Goal: Task Accomplishment & Management: Manage account settings

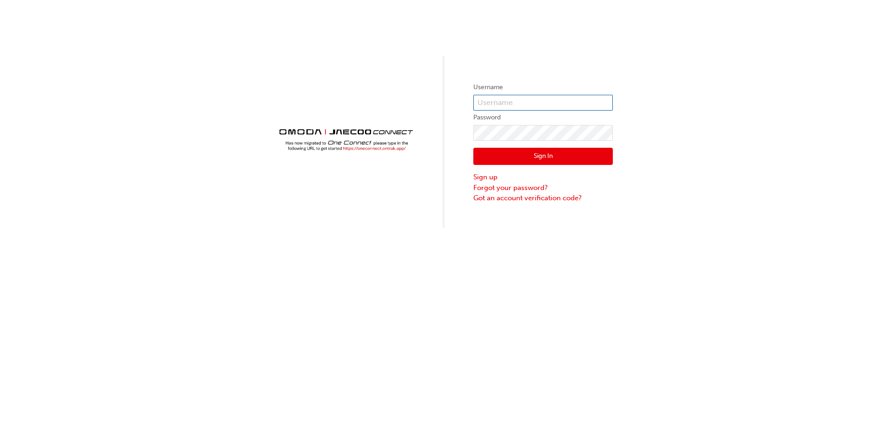
type input "CHNZ0112"
click at [566, 160] on button "Sign In" at bounding box center [542, 157] width 139 height 18
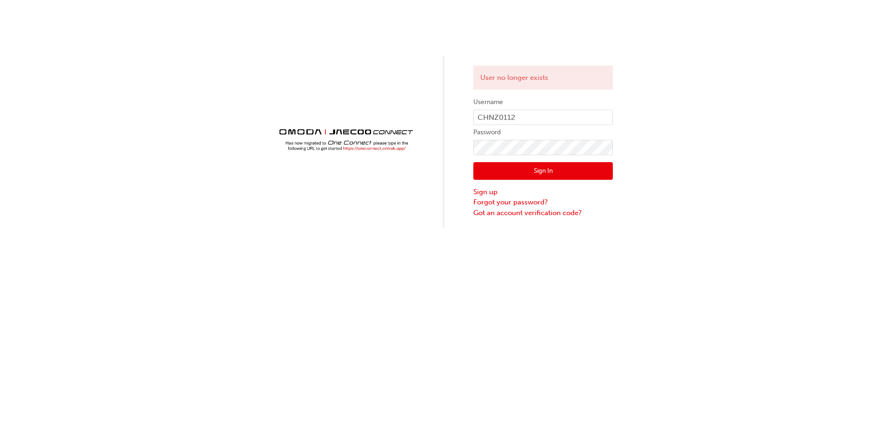
click at [554, 178] on button "Sign In" at bounding box center [542, 171] width 139 height 18
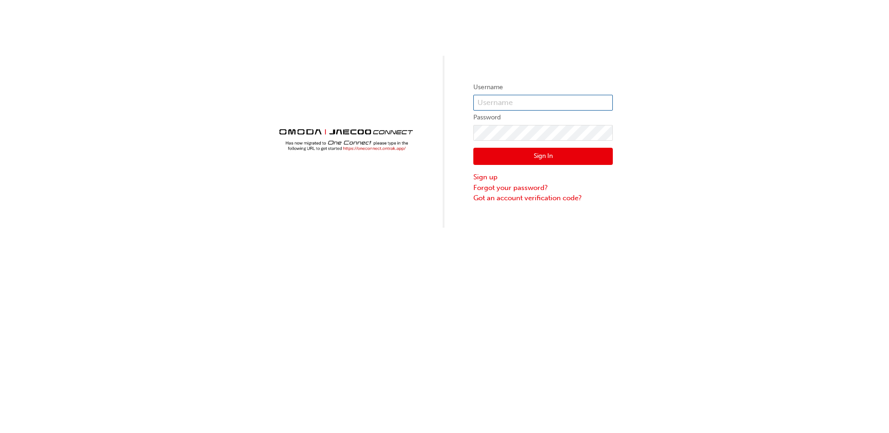
type input "CHNZ0112"
click at [525, 158] on button "Sign In" at bounding box center [542, 157] width 139 height 18
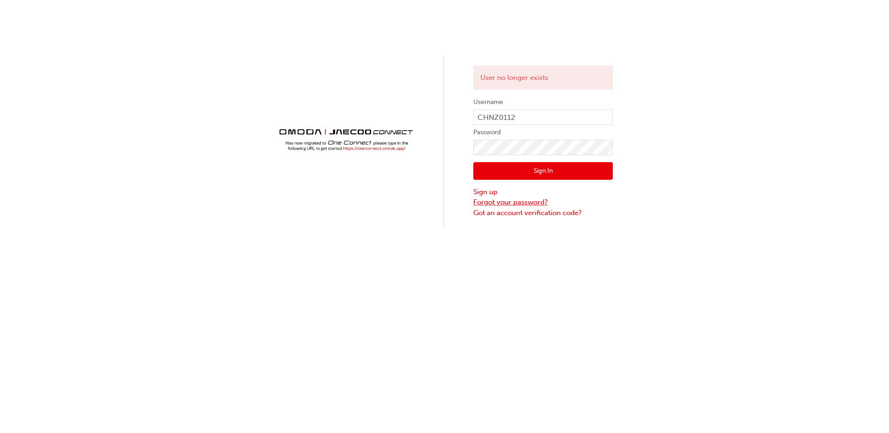
click at [519, 203] on link "Forgot your password?" at bounding box center [542, 202] width 139 height 11
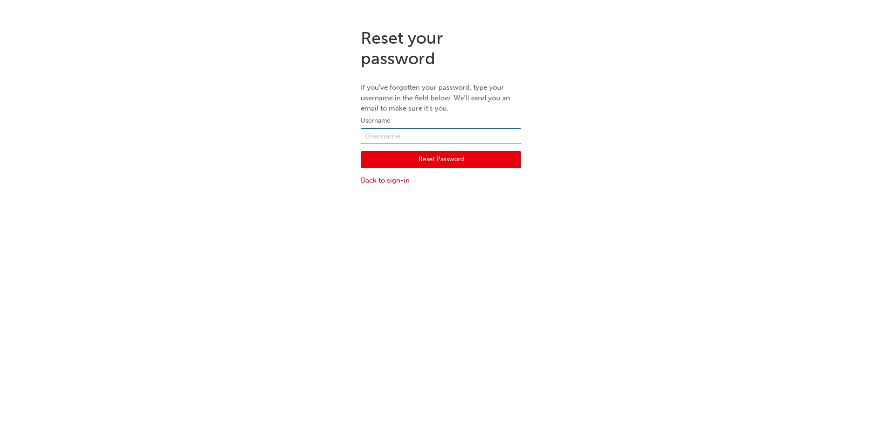
click at [412, 129] on input "text" at bounding box center [441, 136] width 160 height 16
type input "CHNZ0112"
click at [415, 158] on button "Reset Password" at bounding box center [441, 160] width 160 height 18
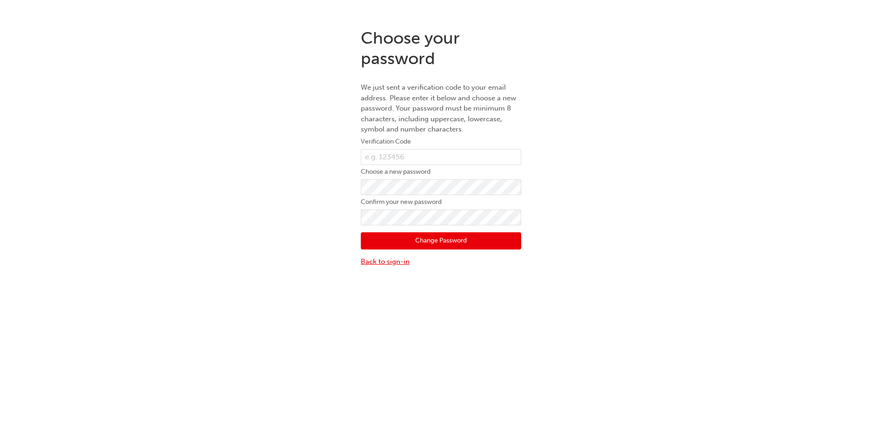
click at [398, 263] on link "Back to sign-in" at bounding box center [441, 262] width 160 height 11
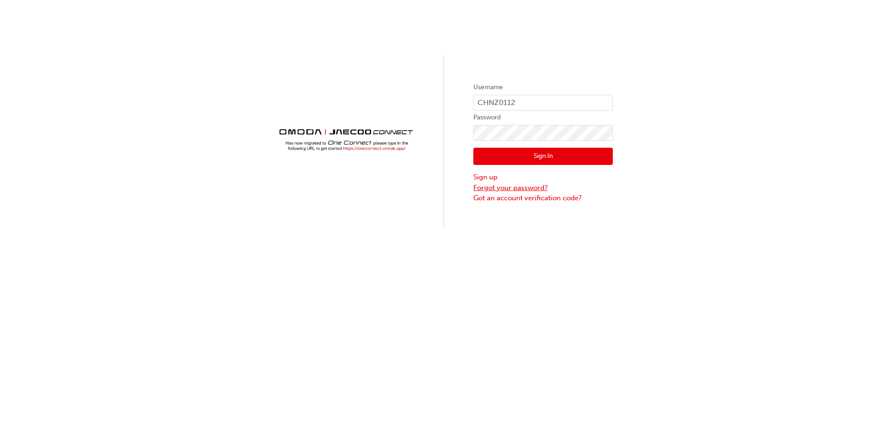
click at [500, 187] on link "Forgot your password?" at bounding box center [542, 188] width 139 height 11
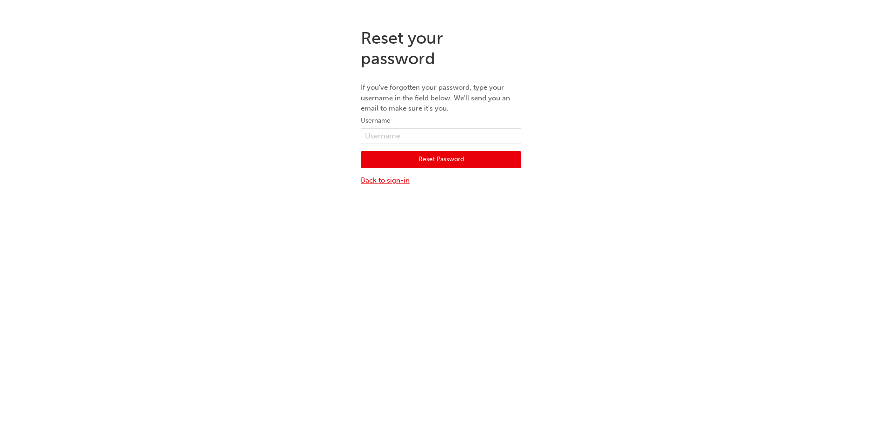
click at [389, 185] on link "Back to sign-in" at bounding box center [441, 180] width 160 height 11
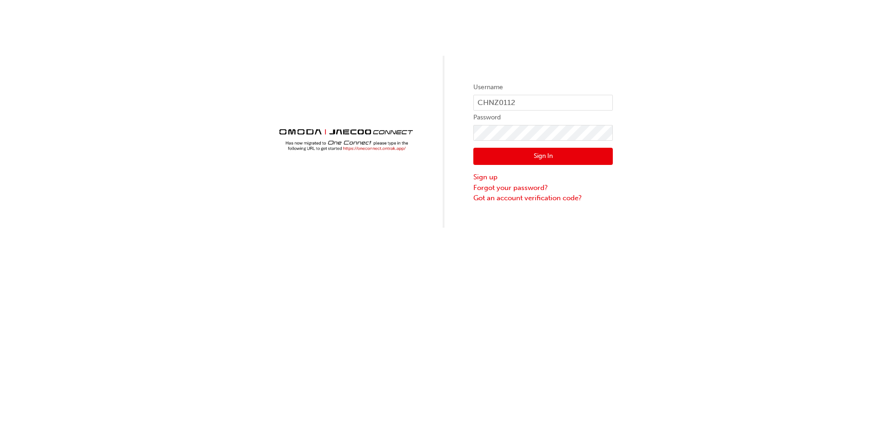
click at [508, 156] on button "Sign In" at bounding box center [542, 157] width 139 height 18
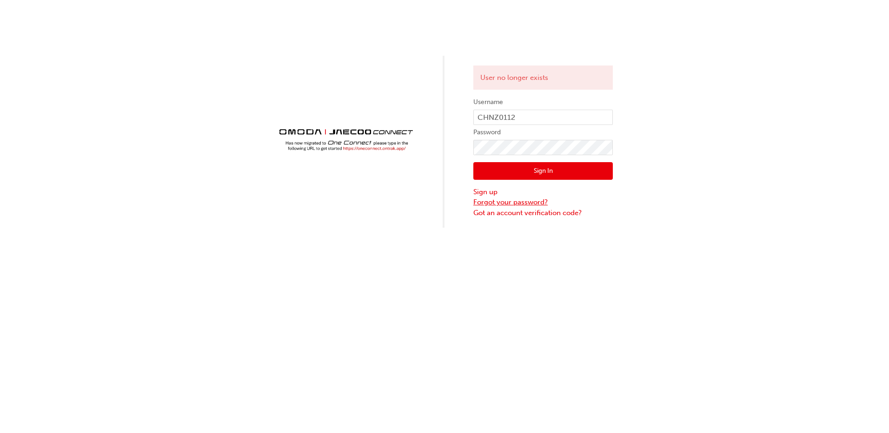
click at [524, 205] on link "Forgot your password?" at bounding box center [542, 202] width 139 height 11
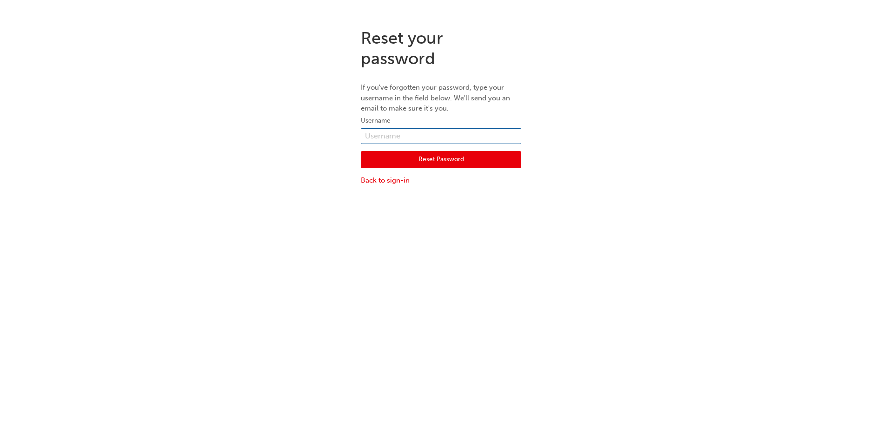
click at [415, 133] on input "text" at bounding box center [441, 136] width 160 height 16
type input "CHNZ0112"
click at [420, 160] on button "Reset Password" at bounding box center [441, 160] width 160 height 18
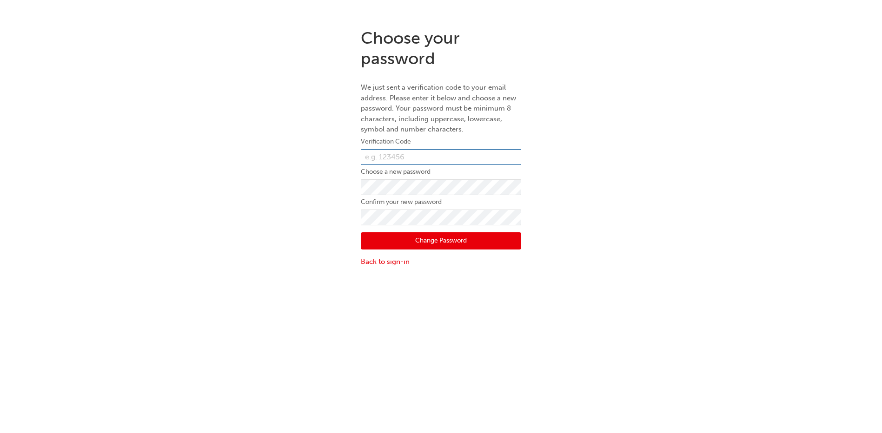
click at [421, 157] on input "text" at bounding box center [441, 157] width 160 height 16
click at [433, 163] on input "433067" at bounding box center [441, 157] width 160 height 16
type input "4"
type input "091649"
click at [368, 242] on button "Change Password" at bounding box center [441, 241] width 160 height 18
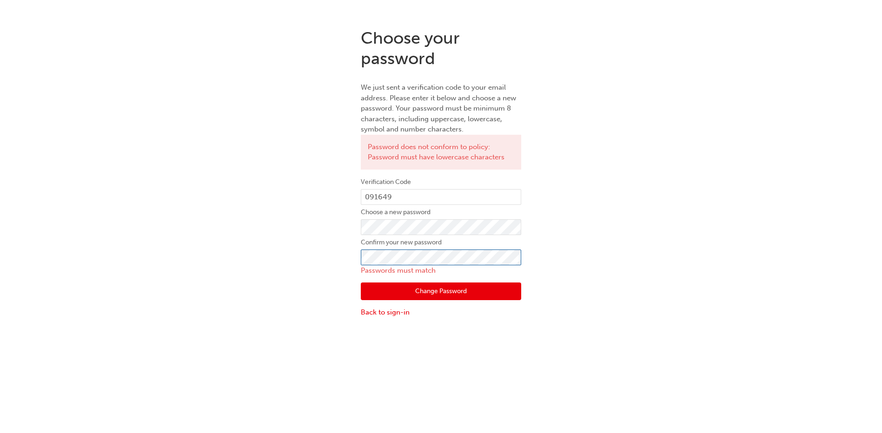
click at [262, 257] on div "Choose your password We just sent a verification code to your email address. Pl…" at bounding box center [441, 172] width 882 height 303
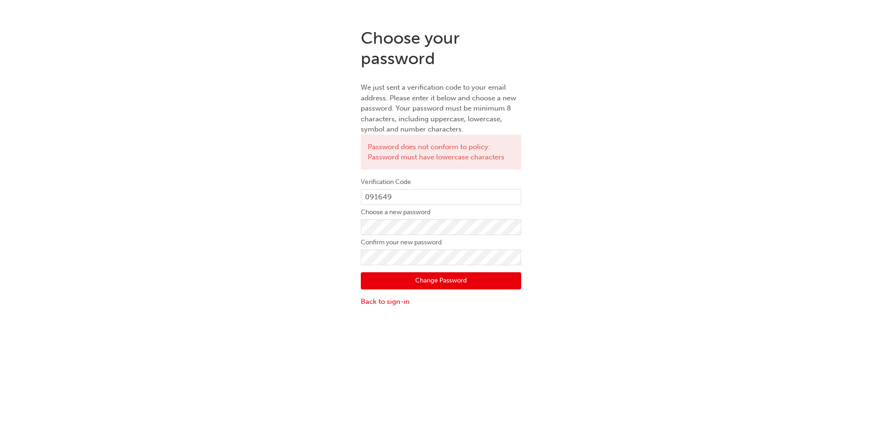
click at [374, 286] on button "Change Password" at bounding box center [441, 281] width 160 height 18
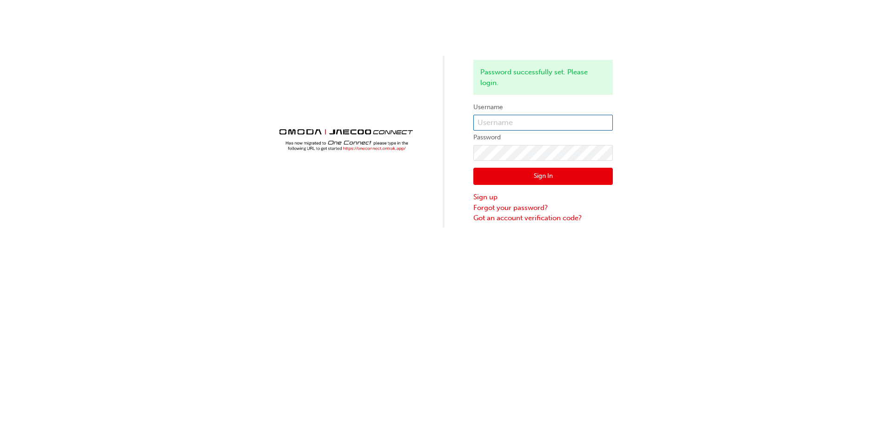
type input "CHNZ0112"
click at [562, 179] on button "Sign In" at bounding box center [542, 177] width 139 height 18
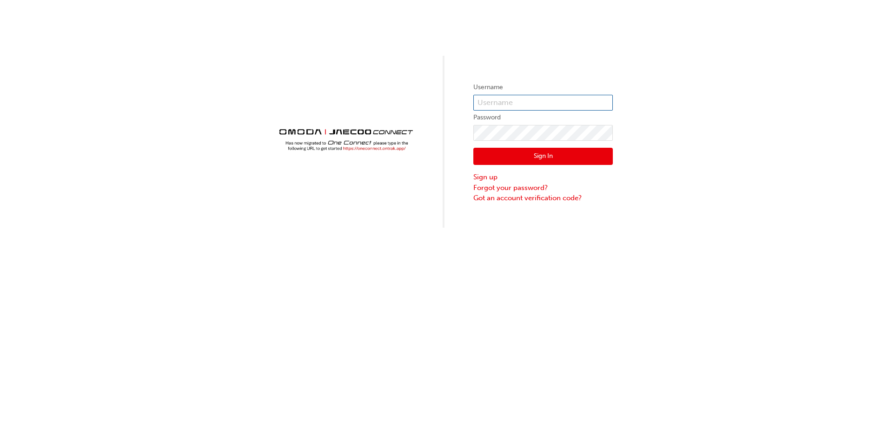
type input "CHNZ0112"
click at [545, 157] on button "Sign In" at bounding box center [542, 157] width 139 height 18
type input "CHNZ0112"
click at [544, 154] on button "Sign In" at bounding box center [542, 157] width 139 height 18
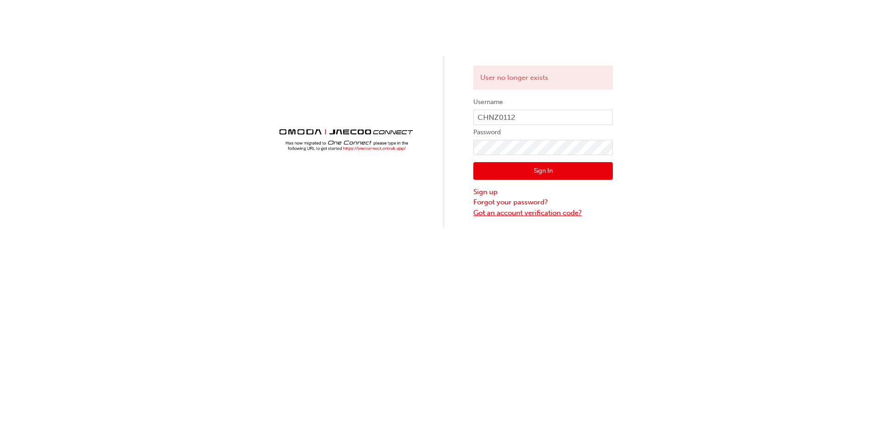
click at [527, 214] on link "Got an account verification code?" at bounding box center [542, 213] width 139 height 11
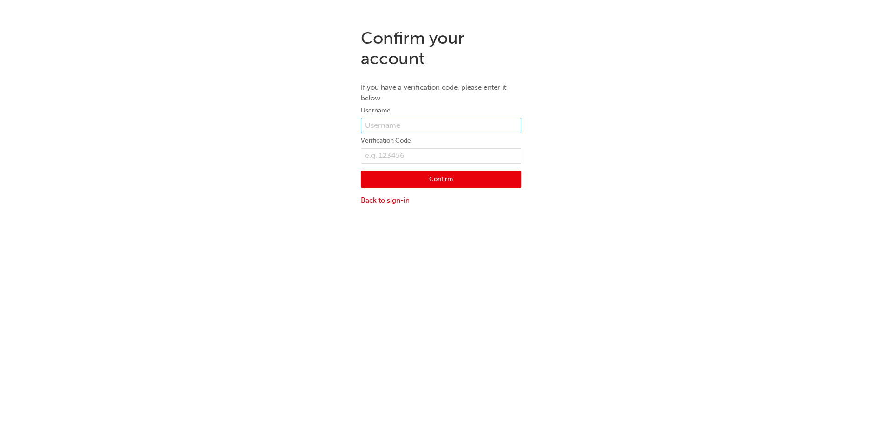
click at [424, 127] on input "text" at bounding box center [441, 126] width 160 height 16
type input "CHNZ0112"
click at [386, 157] on input "text" at bounding box center [441, 156] width 160 height 16
click at [403, 156] on input "text" at bounding box center [441, 156] width 160 height 16
type input "091649"
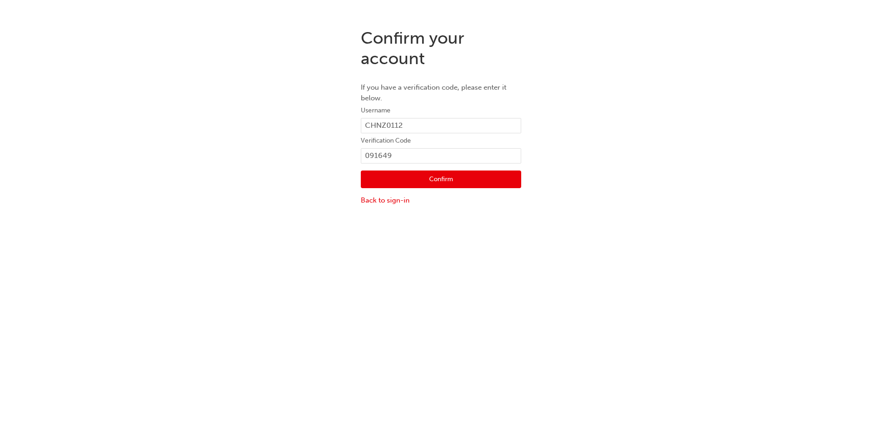
click at [421, 180] on button "Confirm" at bounding box center [441, 180] width 160 height 18
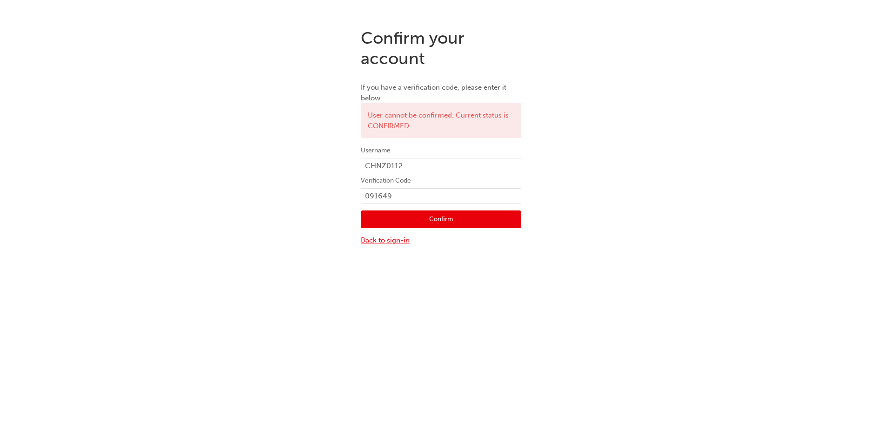
click at [394, 242] on link "Back to sign-in" at bounding box center [441, 240] width 160 height 11
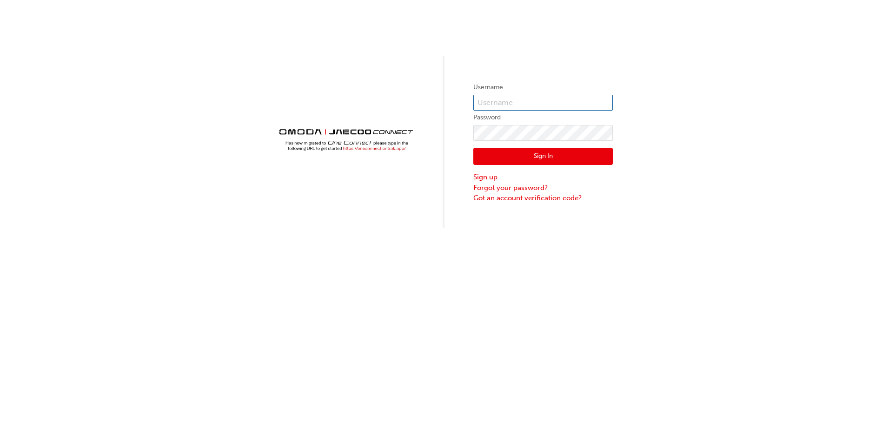
type input "CHNZ0112"
click at [536, 187] on link "Forgot your password?" at bounding box center [542, 188] width 139 height 11
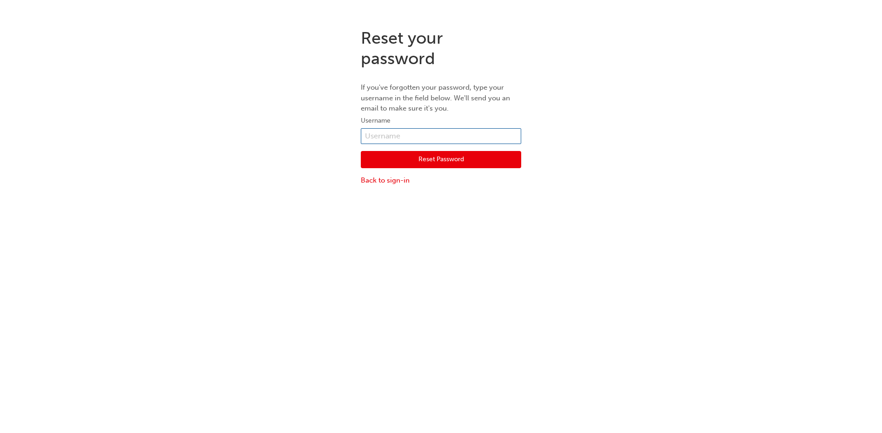
click at [376, 133] on input "text" at bounding box center [441, 136] width 160 height 16
type input "CHNZ0112"
click at [404, 155] on button "Reset Password" at bounding box center [441, 160] width 160 height 18
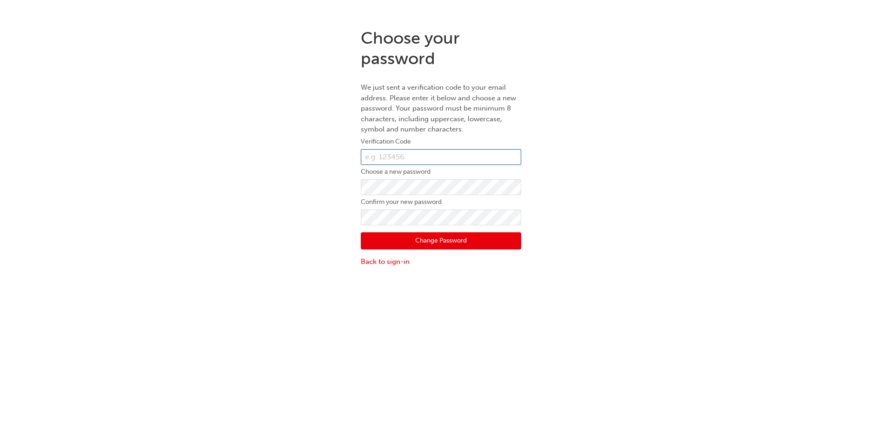
click at [372, 161] on input "text" at bounding box center [441, 157] width 160 height 16
type input "438138"
click at [649, 237] on div "Choose your password We just sent a verification code to your email address. Pl…" at bounding box center [441, 147] width 882 height 253
click at [453, 242] on button "Change Password" at bounding box center [441, 241] width 160 height 18
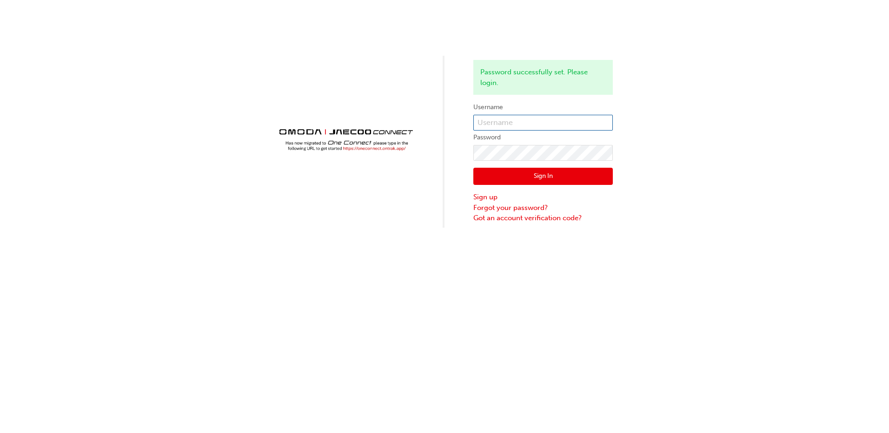
type input "CHNZ0112"
click at [533, 221] on link "Got an account verification code?" at bounding box center [542, 218] width 139 height 11
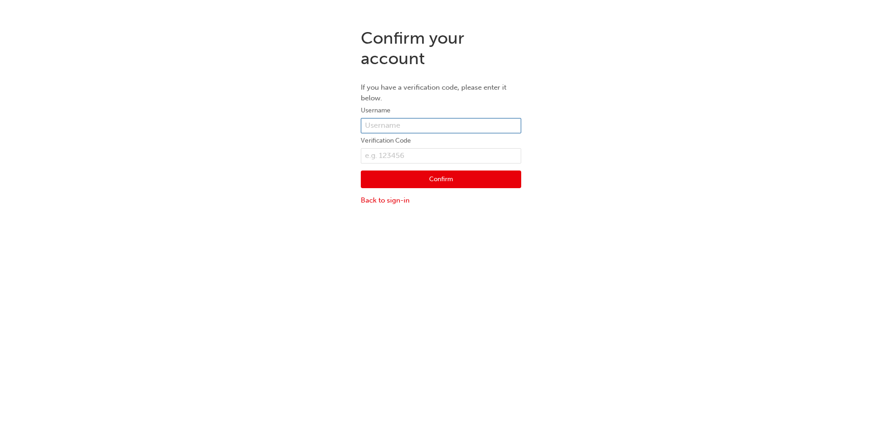
click at [419, 124] on input "text" at bounding box center [441, 126] width 160 height 16
type input "4"
click at [419, 124] on input "text" at bounding box center [441, 126] width 160 height 16
type input "CHNZ0112"
click at [386, 157] on input "text" at bounding box center [441, 156] width 160 height 16
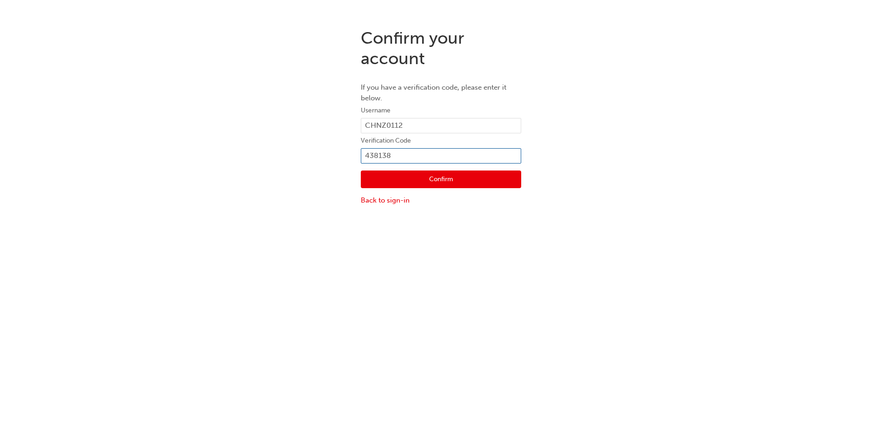
type input "438138"
click at [422, 179] on button "Confirm" at bounding box center [441, 180] width 160 height 18
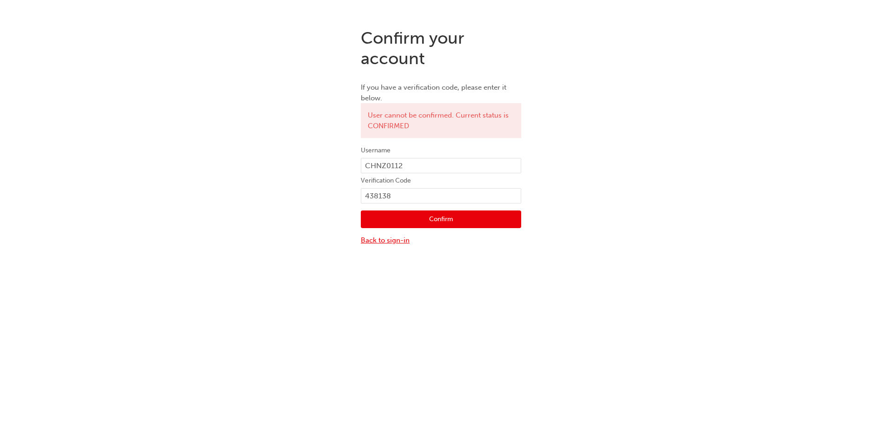
click at [395, 245] on link "Back to sign-in" at bounding box center [441, 240] width 160 height 11
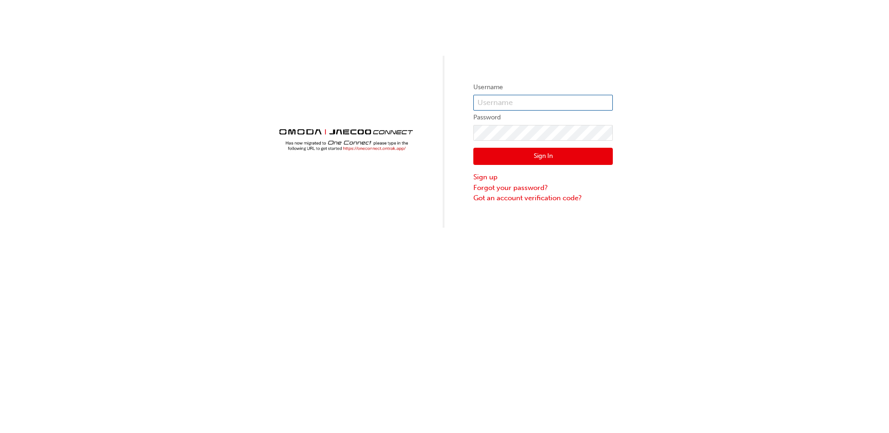
type input "CHNZ0112"
click at [481, 155] on button "Sign In" at bounding box center [542, 157] width 139 height 18
